Goal: Information Seeking & Learning: Understand process/instructions

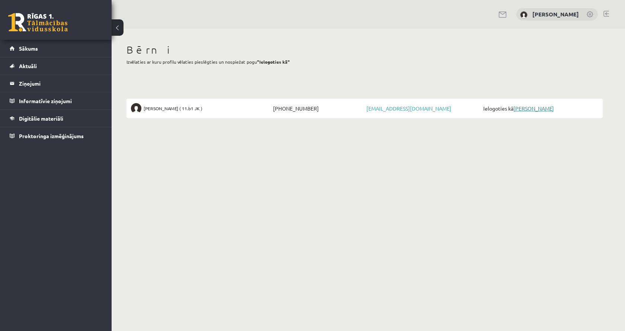
click at [533, 109] on link "[PERSON_NAME]" at bounding box center [533, 108] width 41 height 7
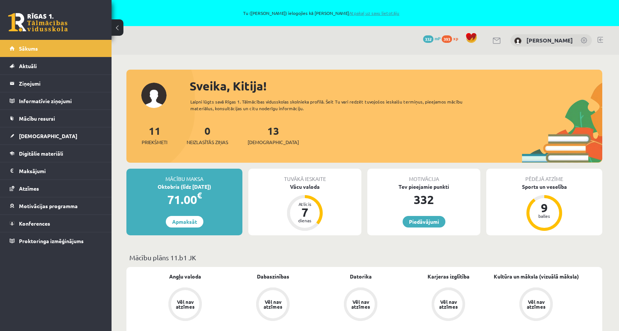
click at [365, 13] on link "Atpakaļ uz savu lietotāju" at bounding box center [374, 13] width 50 height 6
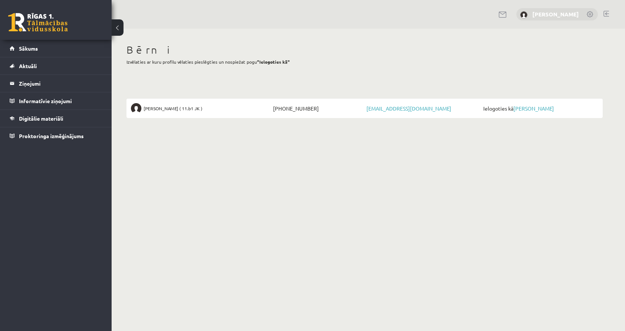
click at [557, 13] on link "Sandra Borkovska" at bounding box center [555, 13] width 46 height 7
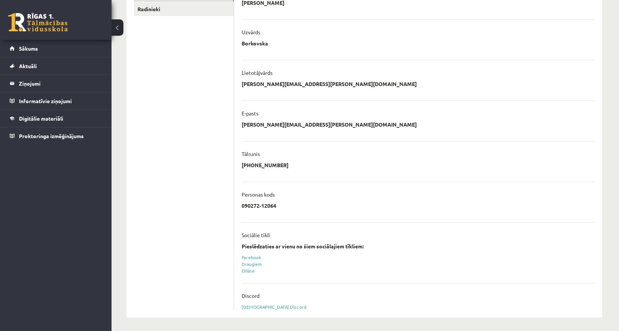
scroll to position [136, 0]
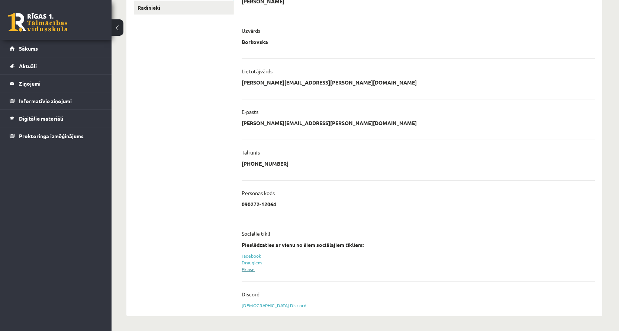
click at [249, 270] on link "Eklase" at bounding box center [248, 269] width 13 height 6
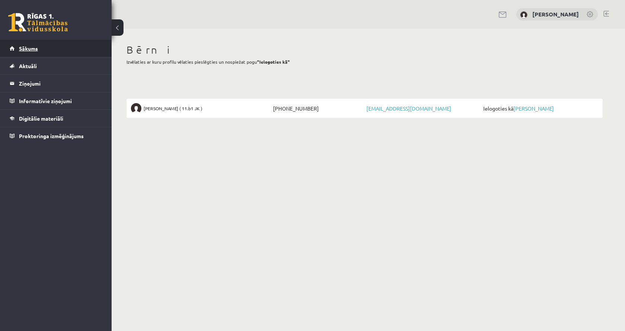
click at [29, 46] on span "Sākums" at bounding box center [28, 48] width 19 height 7
click at [32, 67] on span "Aktuāli" at bounding box center [28, 65] width 18 height 7
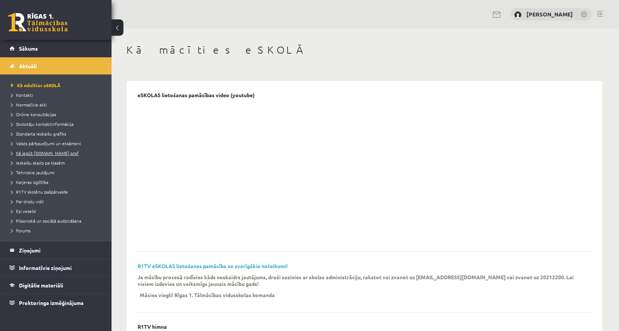
click at [30, 154] on span "Kā iegūt [DOMAIN_NAME] prof" at bounding box center [45, 153] width 68 height 6
